Goal: Task Accomplishment & Management: Manage account settings

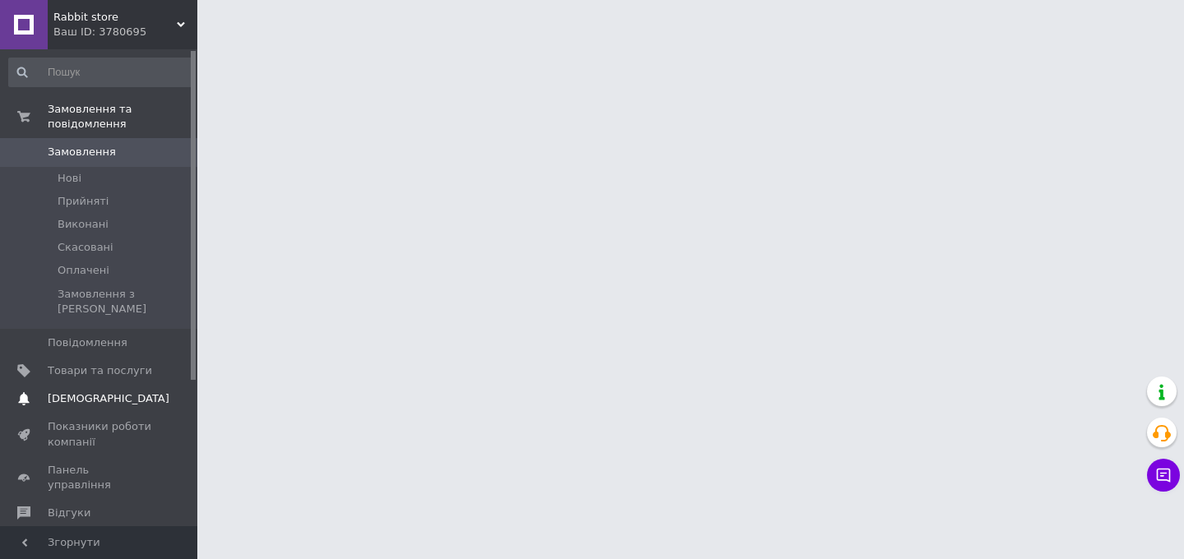
click at [117, 392] on link "Сповіщення 0 0" at bounding box center [101, 399] width 202 height 28
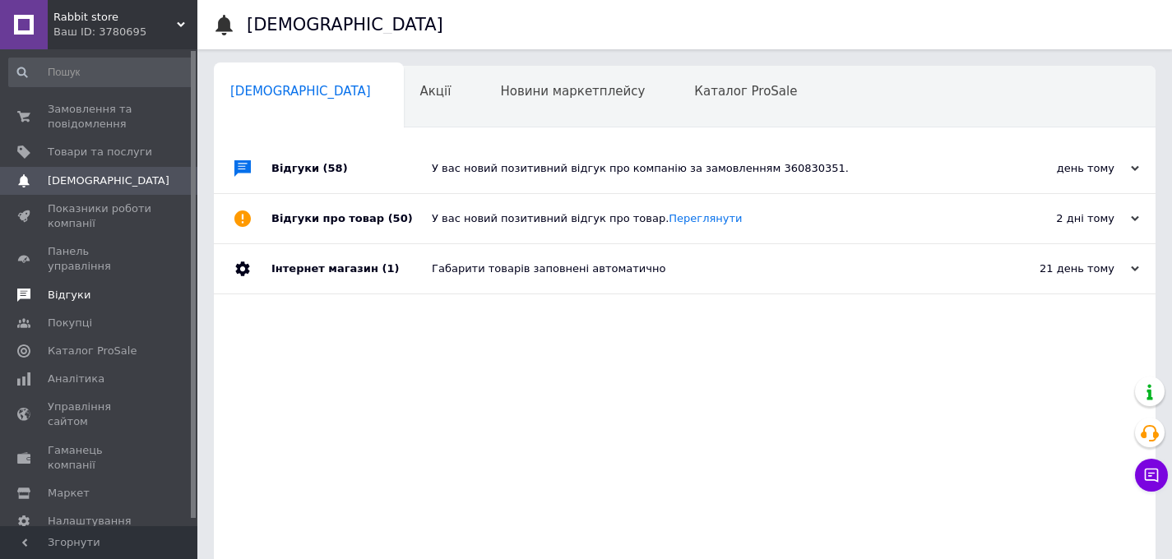
click at [109, 288] on span "Відгуки" at bounding box center [100, 295] width 104 height 15
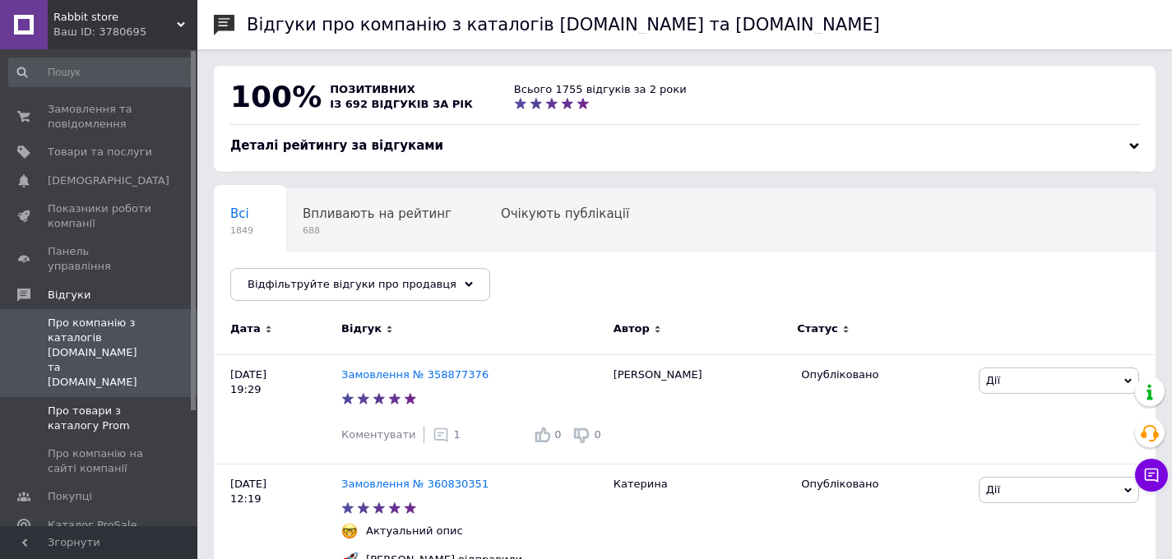
click at [96, 404] on span "Про товари з каталогу Prom" at bounding box center [100, 419] width 104 height 30
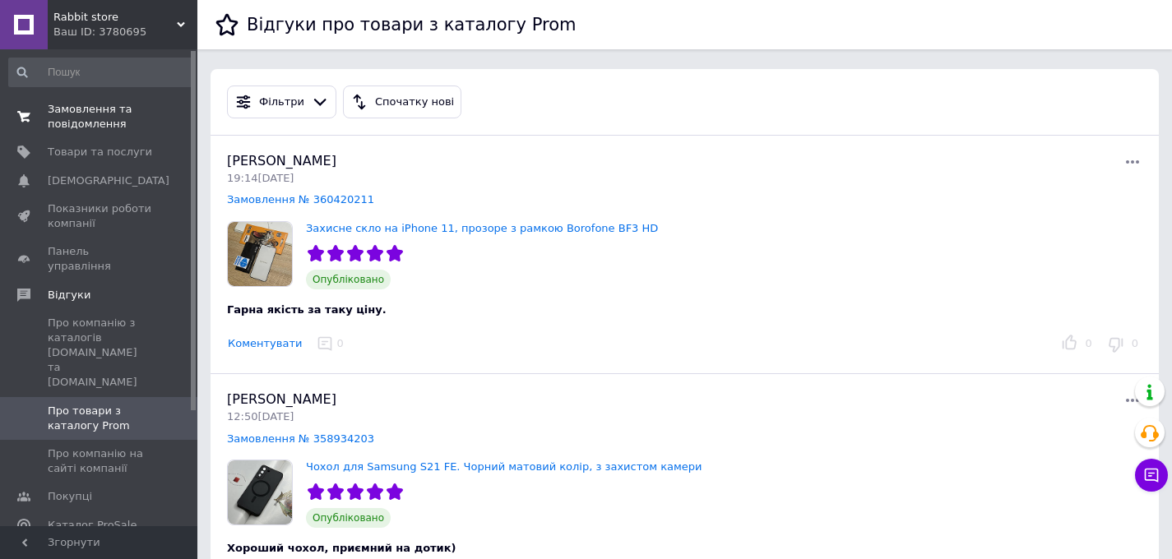
click at [117, 121] on span "Замовлення та повідомлення" at bounding box center [100, 117] width 104 height 30
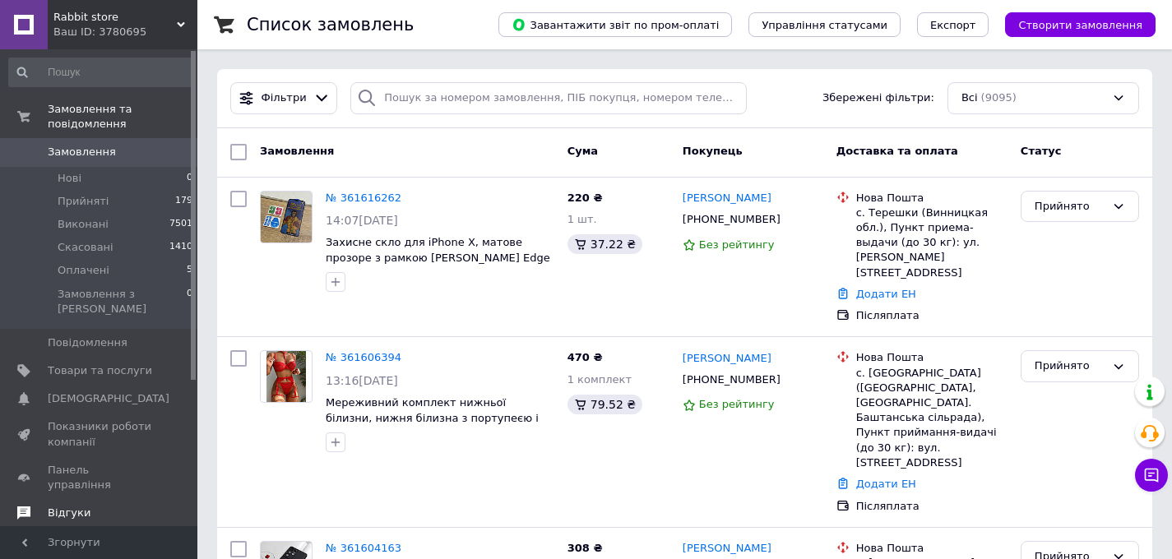
click at [102, 506] on span "Відгуки" at bounding box center [100, 513] width 104 height 15
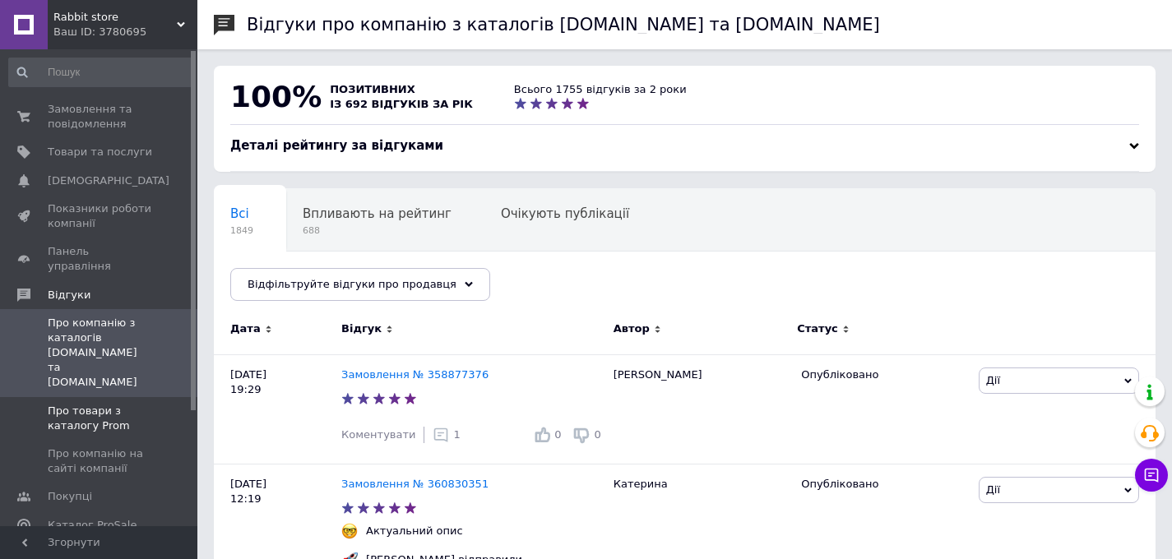
click at [95, 404] on span "Про товари з каталогу Prom" at bounding box center [100, 419] width 104 height 30
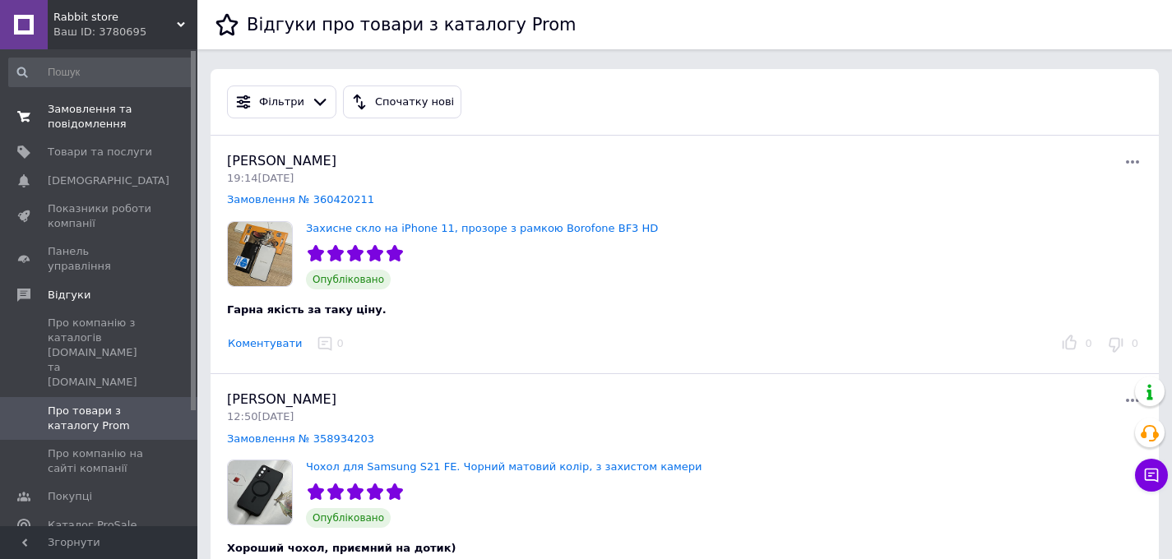
click at [94, 118] on span "Замовлення та повідомлення" at bounding box center [100, 117] width 104 height 30
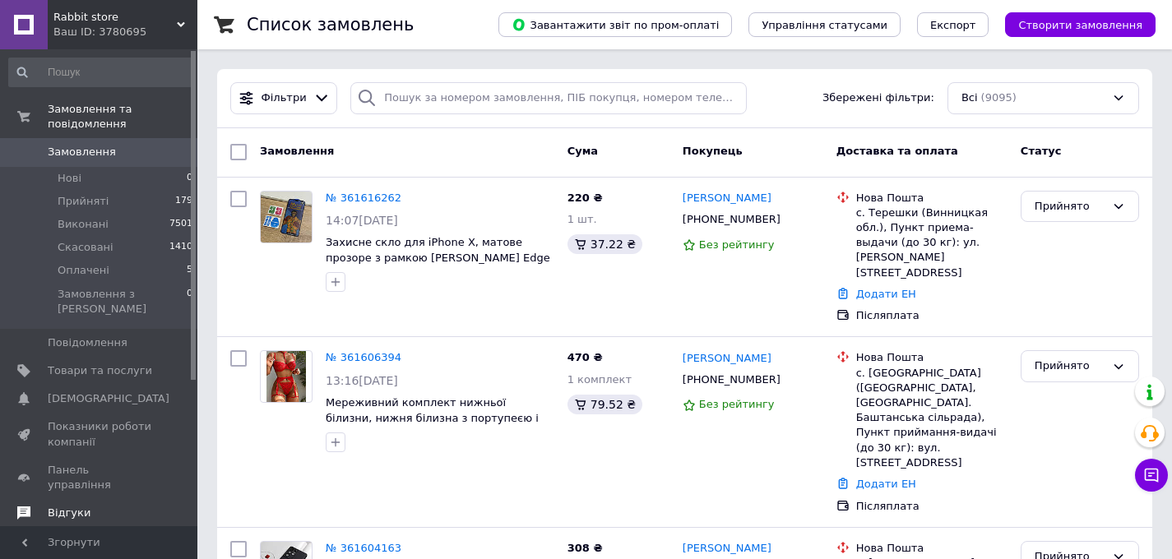
click at [126, 499] on link "Відгуки" at bounding box center [101, 513] width 202 height 28
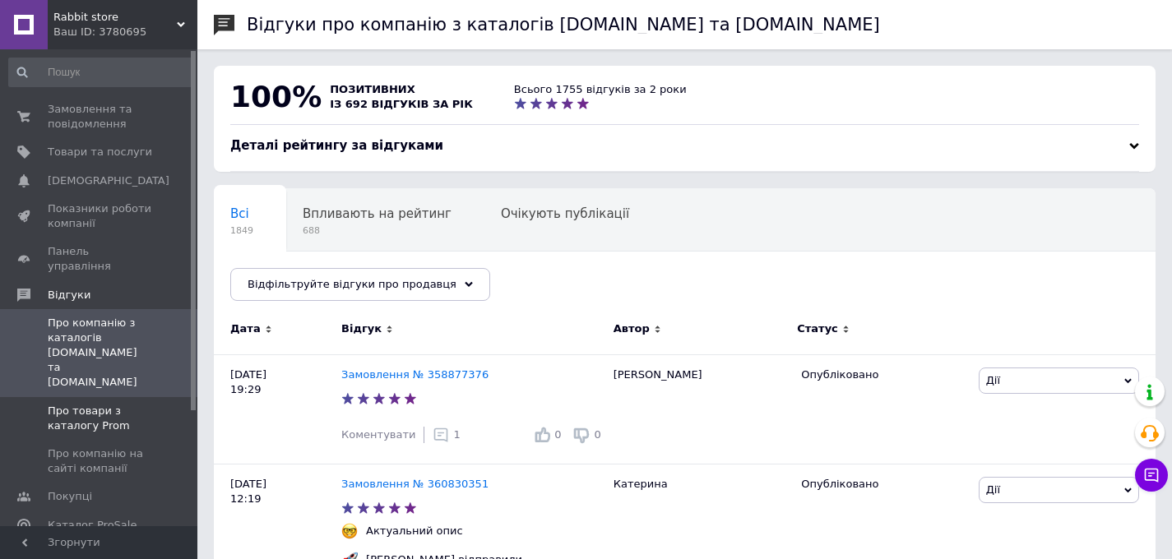
click at [130, 404] on span "Про товари з каталогу Prom" at bounding box center [100, 419] width 104 height 30
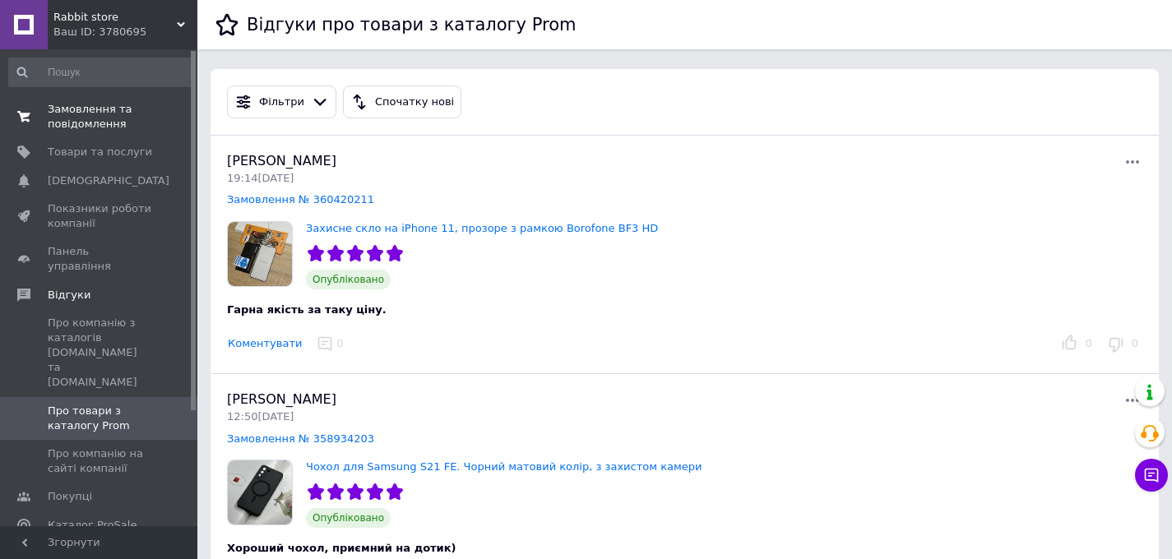
click at [132, 126] on span "Замовлення та повідомлення" at bounding box center [100, 117] width 104 height 30
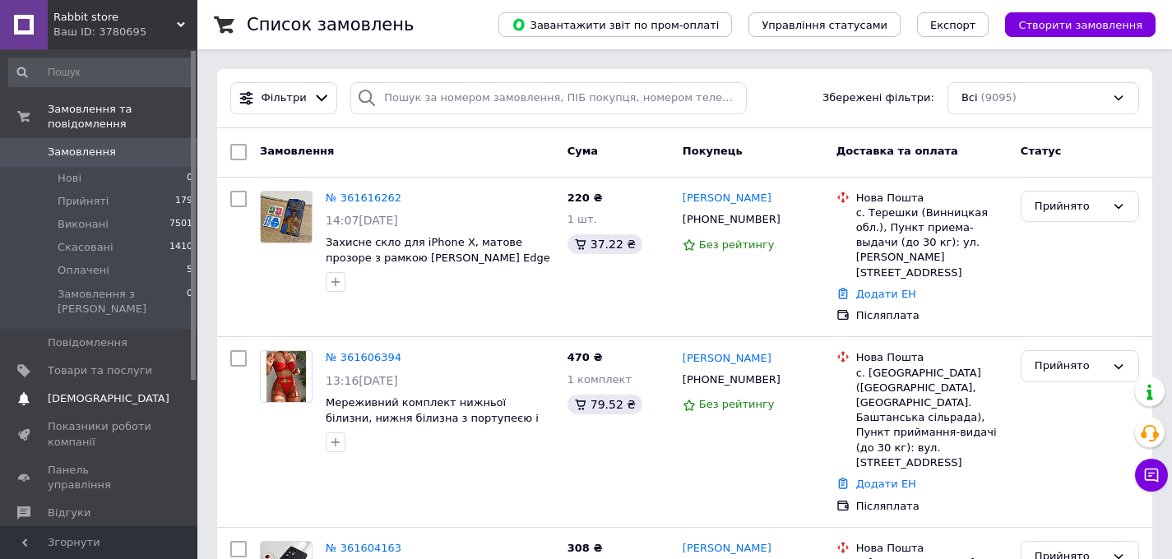
click at [139, 385] on link "Сповіщення 0 0" at bounding box center [101, 399] width 202 height 28
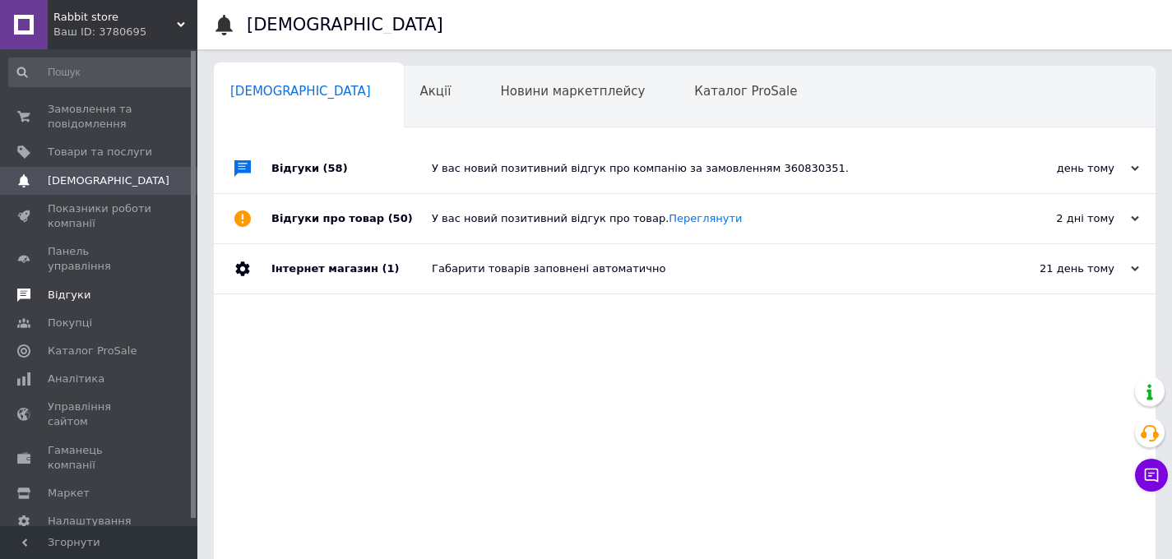
click at [108, 288] on span "Відгуки" at bounding box center [100, 295] width 104 height 15
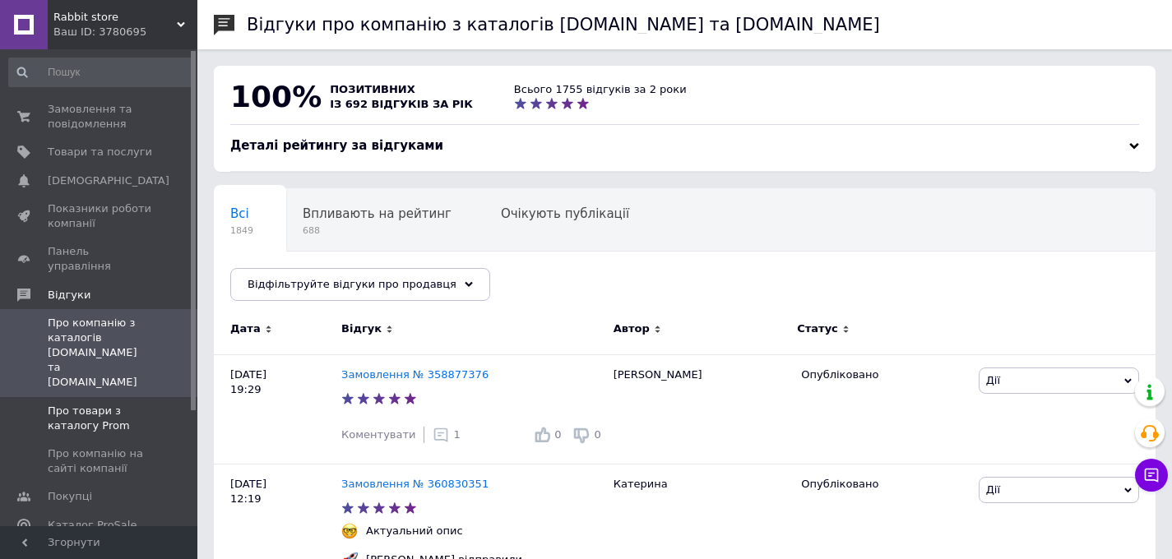
click at [90, 404] on span "Про товари з каталогу Prom" at bounding box center [100, 419] width 104 height 30
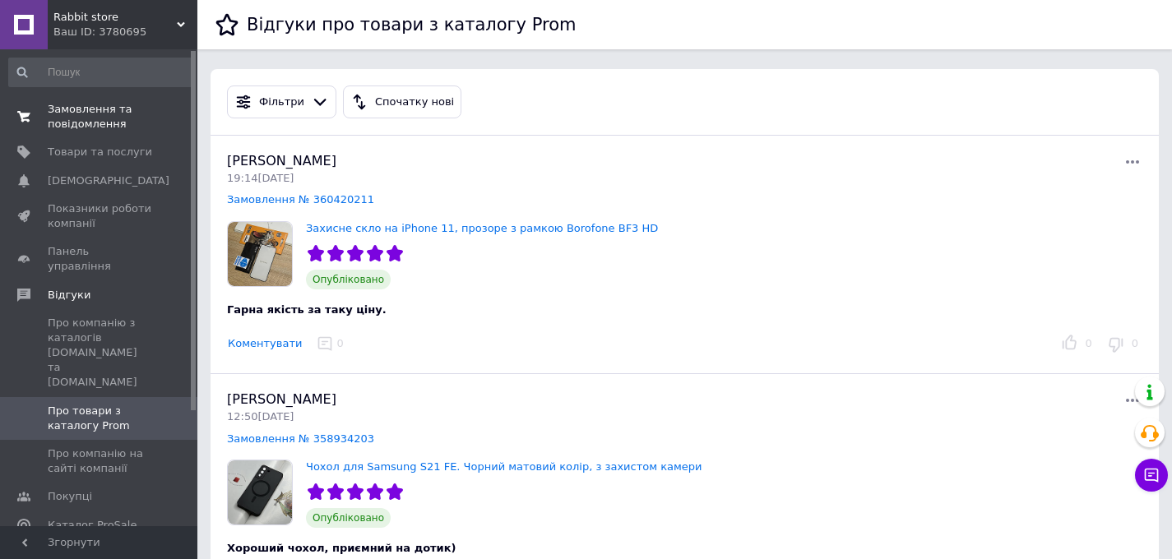
click at [73, 126] on span "Замовлення та повідомлення" at bounding box center [100, 117] width 104 height 30
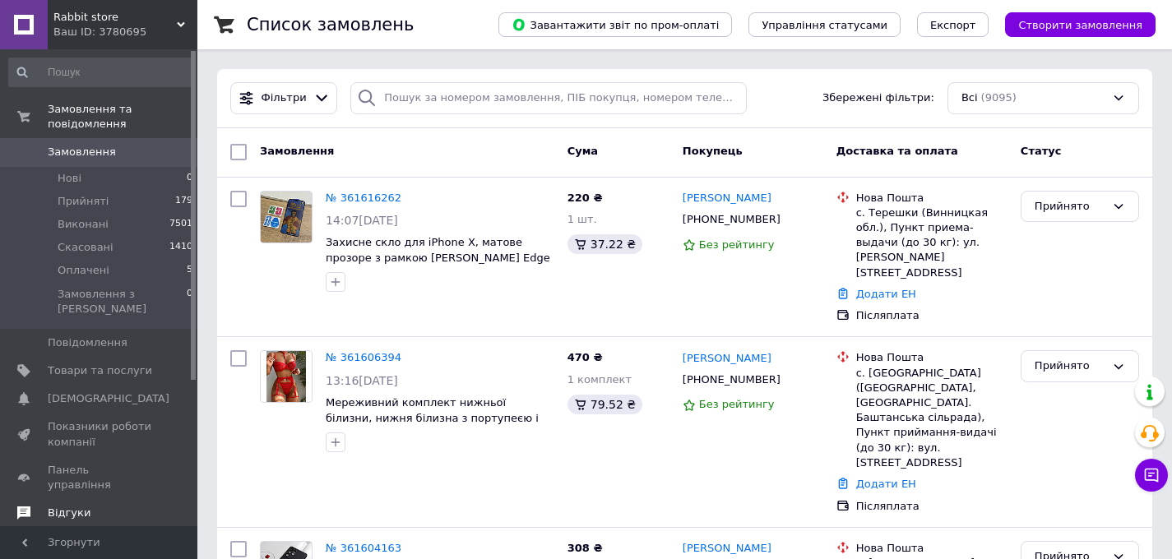
click at [76, 506] on span "Відгуки" at bounding box center [69, 513] width 43 height 15
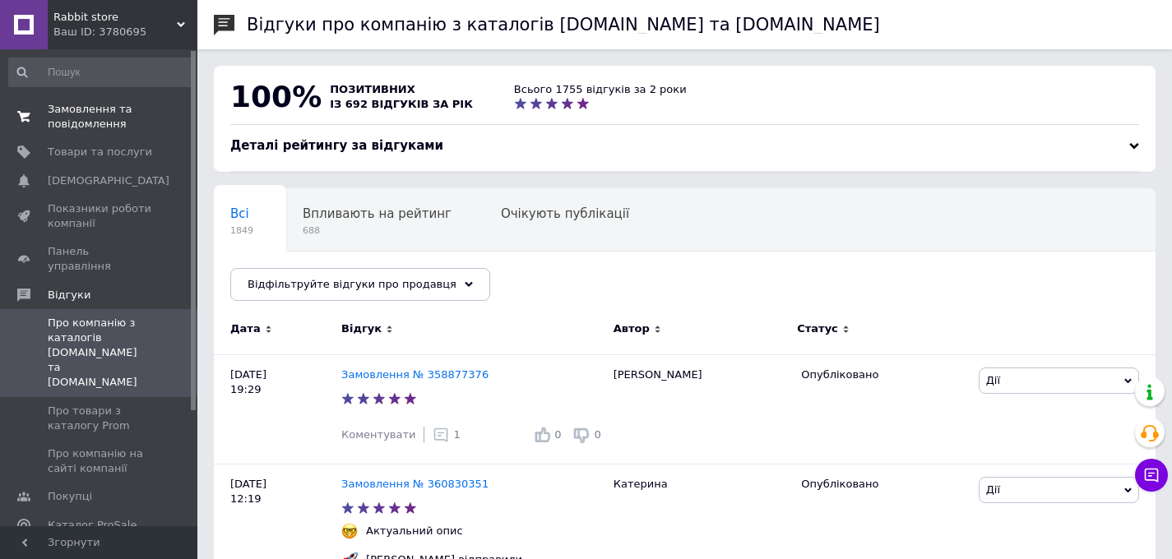
click at [149, 123] on span "Замовлення та повідомлення" at bounding box center [100, 117] width 104 height 30
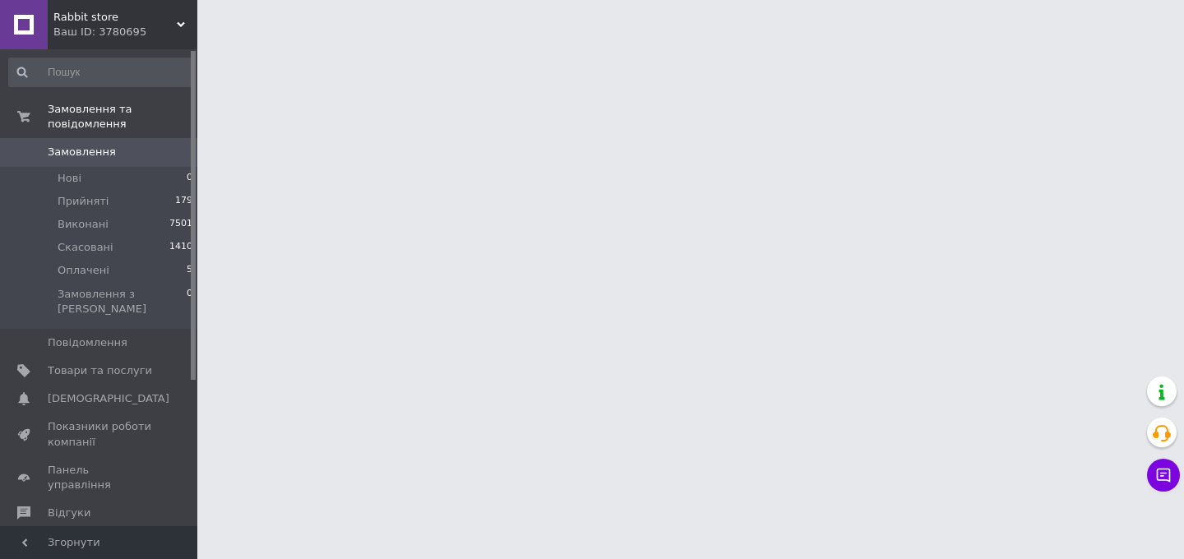
click at [534, 41] on html "Rabbit store Ваш ID: 3780695 Сайт Rabbit store Кабінет покупця Перевірити стан …" at bounding box center [592, 20] width 1184 height 41
click at [118, 391] on span "[DEMOGRAPHIC_DATA]" at bounding box center [100, 398] width 104 height 15
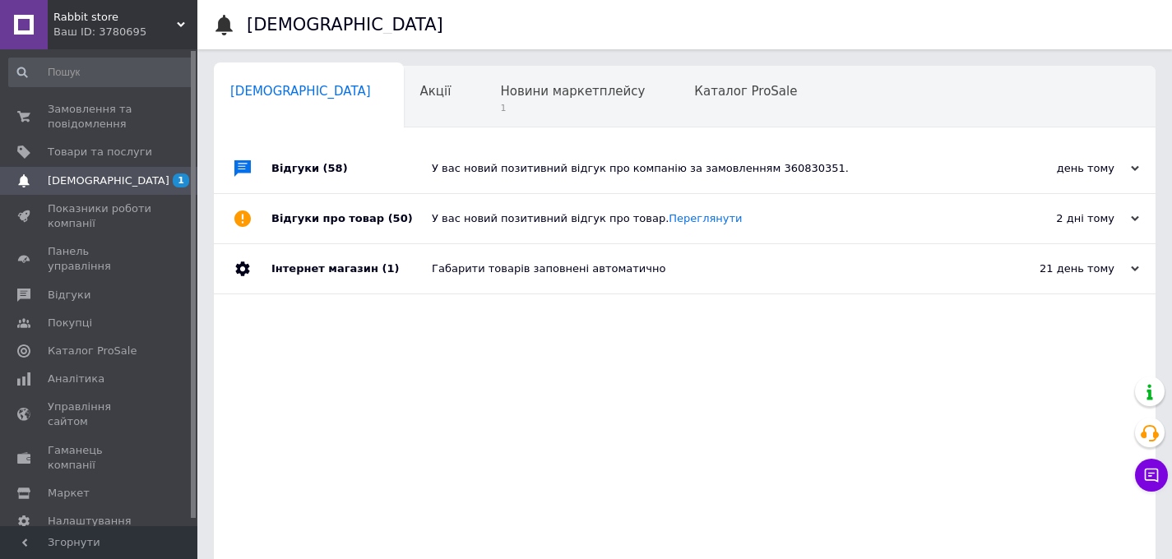
click at [539, 162] on div "У вас новий позитивний відгук про компанію за замовленням 360830351." at bounding box center [703, 168] width 543 height 15
click at [500, 96] on span "Новини маркетплейсу" at bounding box center [572, 91] width 145 height 15
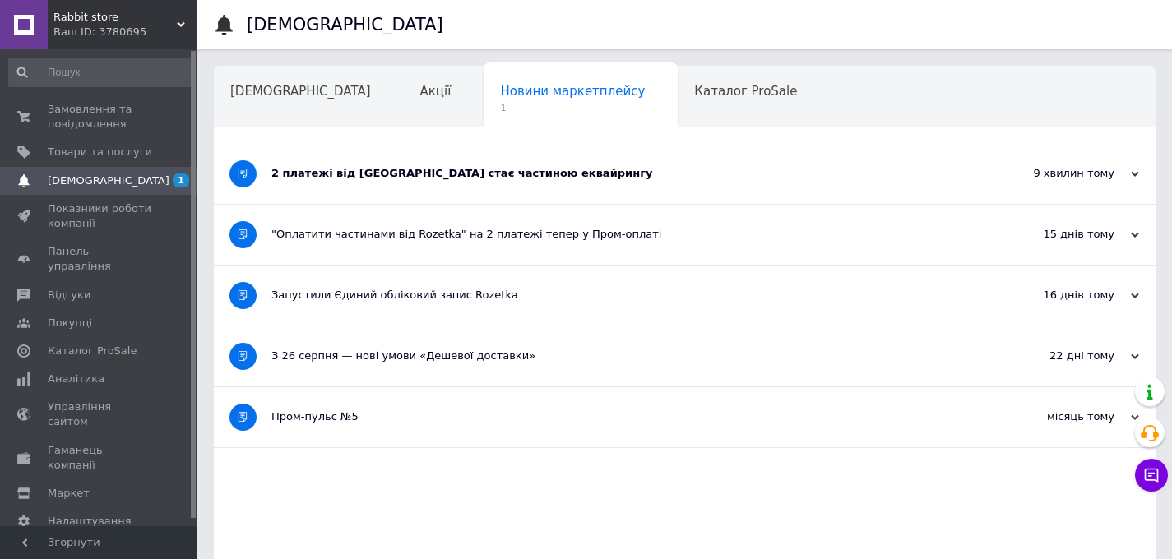
click at [418, 166] on div "2 платежі від Rozetka стає частиною еквайрингу" at bounding box center [622, 173] width 703 height 15
